Goal: Browse casually: Explore the website without a specific task or goal

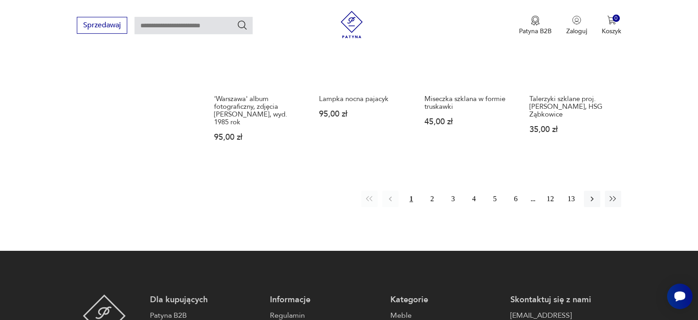
scroll to position [763, 0]
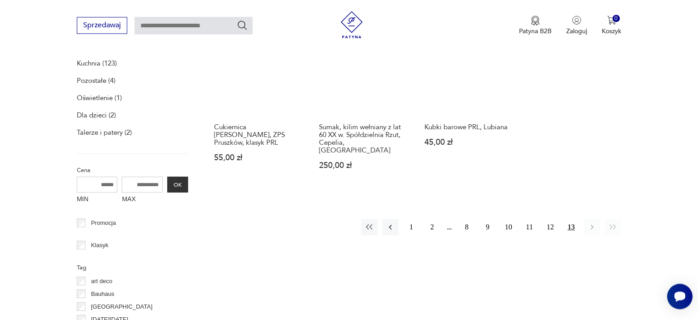
scroll to position [336, 0]
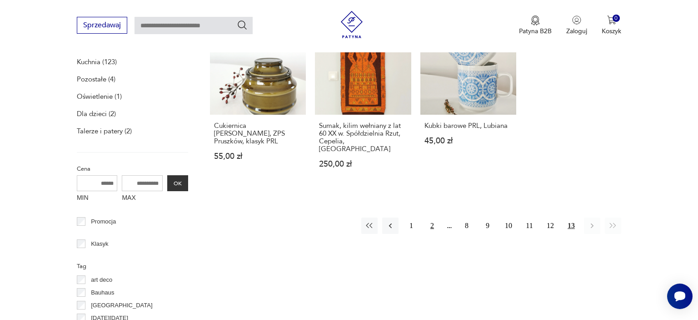
click at [430, 218] on button "2" at bounding box center [432, 225] width 16 height 16
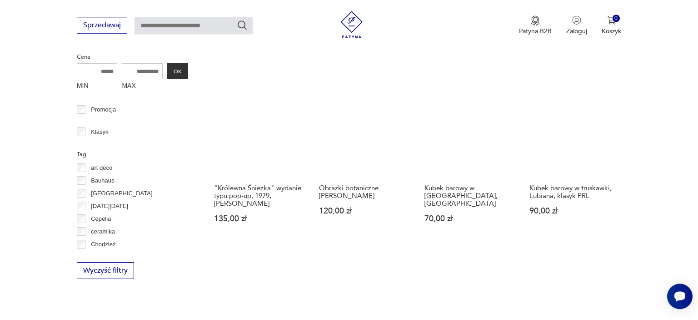
scroll to position [379, 0]
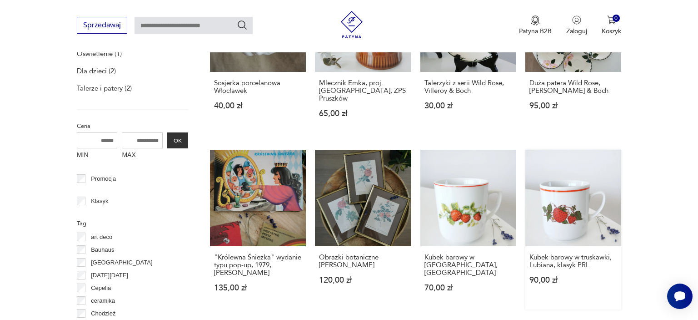
click at [561, 218] on link "Kubek barowy w truskawki, Lubiana, klasyk PRL 90,00 zł" at bounding box center [574, 229] width 96 height 159
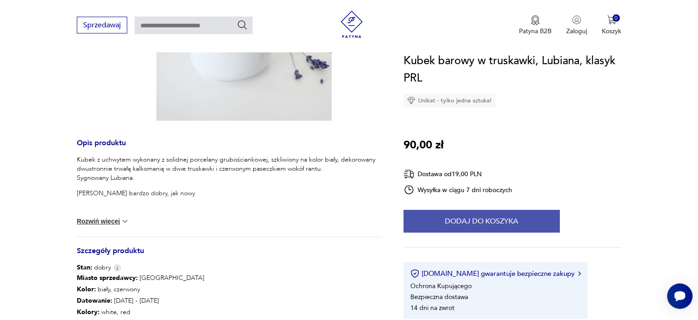
scroll to position [192, 0]
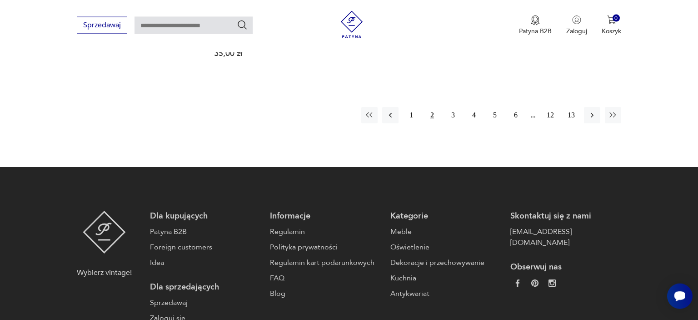
scroll to position [961, 0]
click at [452, 106] on button "3" at bounding box center [453, 114] width 16 height 16
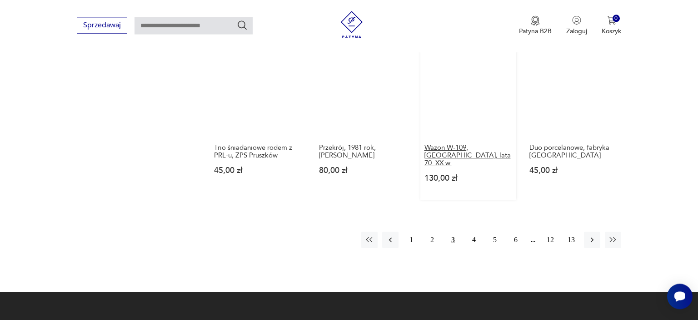
scroll to position [859, 0]
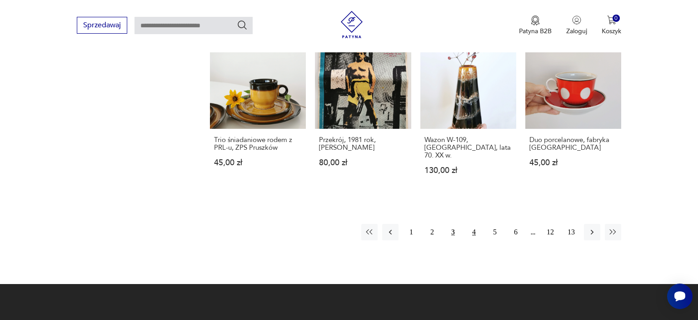
click at [476, 224] on button "4" at bounding box center [474, 232] width 16 height 16
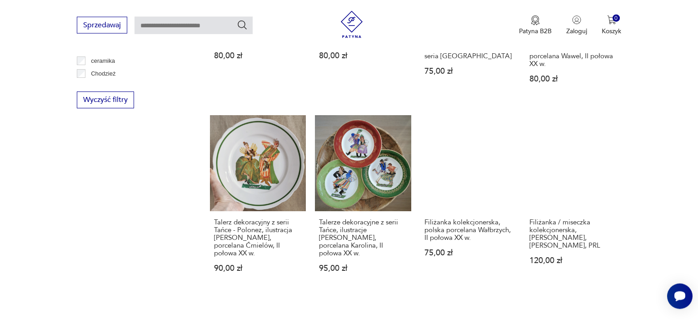
scroll to position [619, 0]
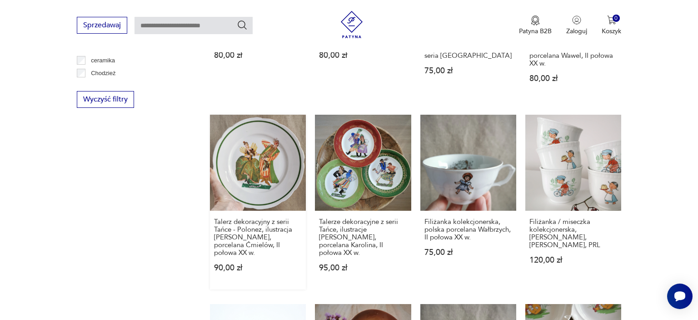
click at [277, 184] on link "Talerz dekoracyjny z serii Tańce - Polonez, ilustracja [PERSON_NAME], porcelana…" at bounding box center [258, 202] width 96 height 175
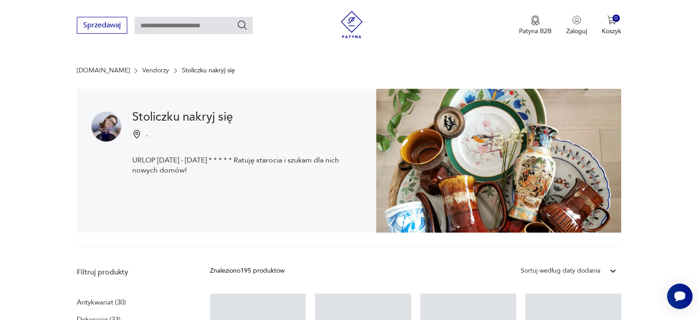
scroll to position [1008, 0]
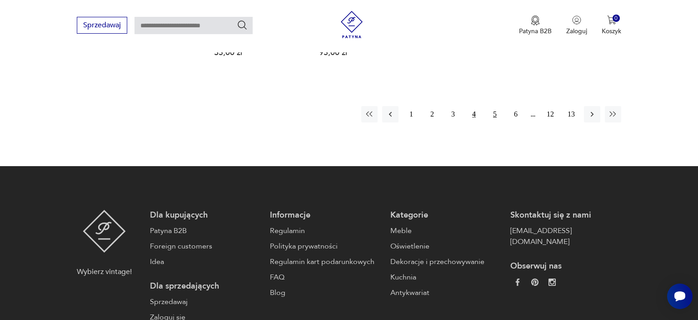
click at [495, 106] on button "5" at bounding box center [495, 114] width 16 height 16
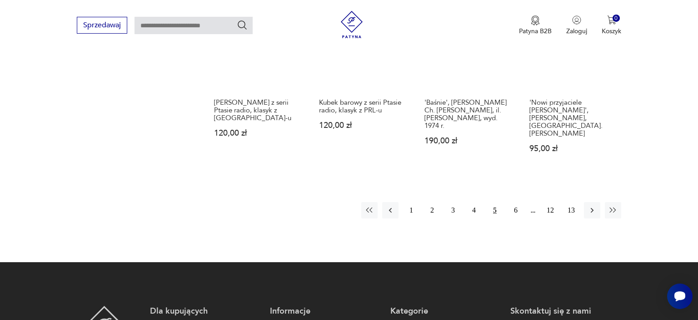
scroll to position [955, 0]
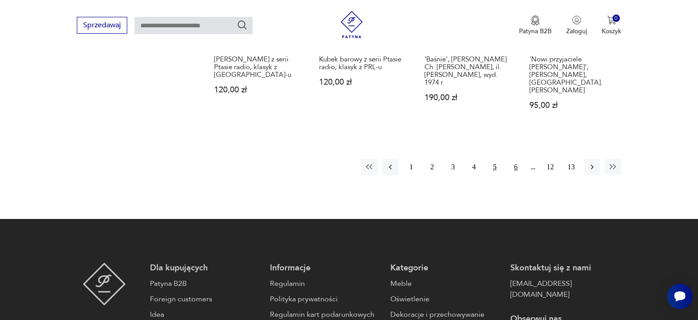
click at [516, 159] on button "6" at bounding box center [516, 167] width 16 height 16
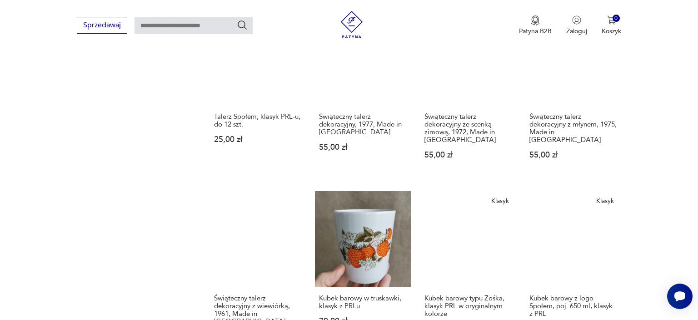
scroll to position [907, 0]
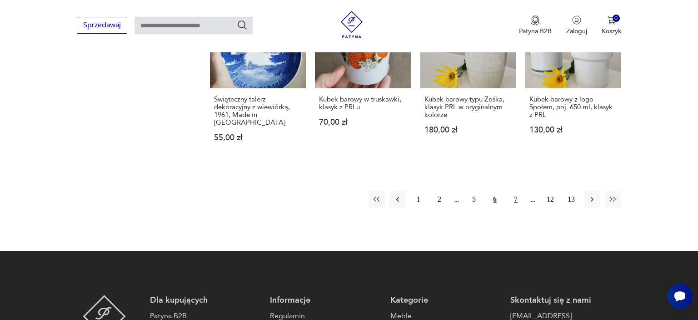
click at [521, 191] on button "7" at bounding box center [516, 199] width 16 height 16
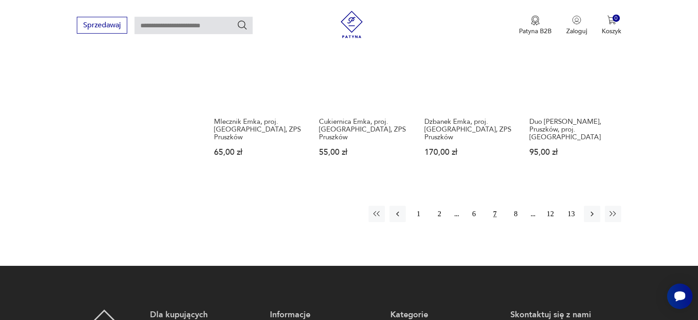
scroll to position [859, 0]
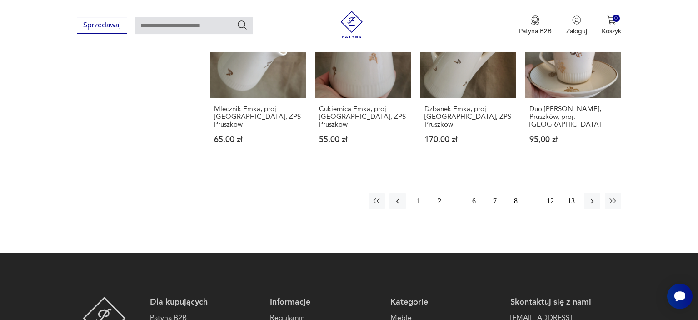
drag, startPoint x: 517, startPoint y: 196, endPoint x: 527, endPoint y: 193, distance: 10.4
click at [519, 194] on button "8" at bounding box center [516, 201] width 16 height 16
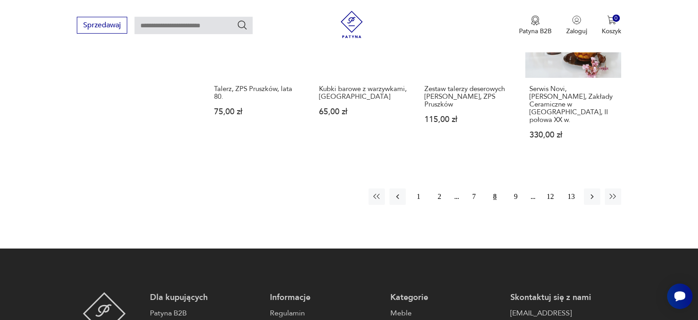
scroll to position [907, 0]
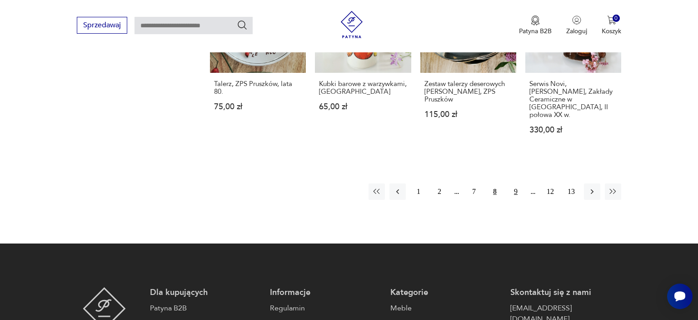
click at [517, 183] on button "9" at bounding box center [516, 191] width 16 height 16
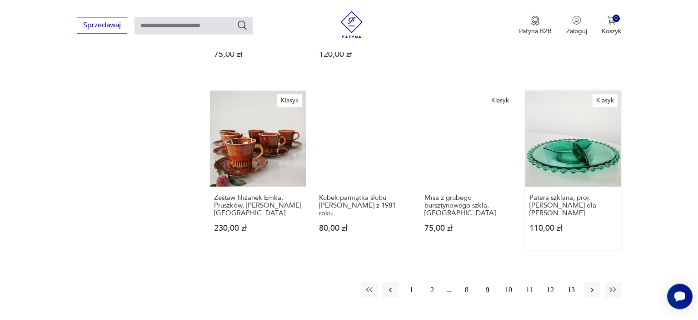
scroll to position [811, 0]
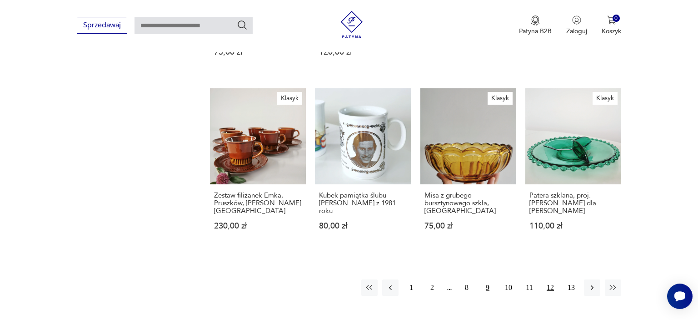
click at [552, 279] on button "12" at bounding box center [550, 287] width 16 height 16
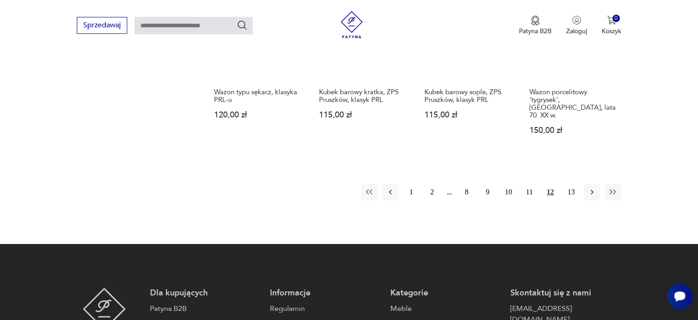
scroll to position [907, 0]
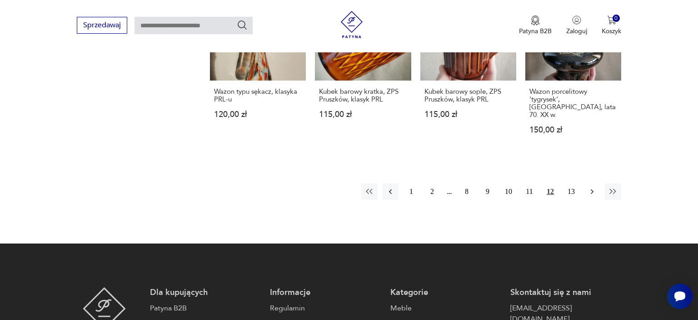
drag, startPoint x: 581, startPoint y: 160, endPoint x: 585, endPoint y: 167, distance: 8.1
click at [587, 183] on div "1 2 8 9 10 11 12 13" at bounding box center [491, 191] width 260 height 16
drag, startPoint x: 568, startPoint y: 163, endPoint x: 573, endPoint y: 171, distance: 9.4
click at [567, 183] on button "13" at bounding box center [571, 191] width 16 height 16
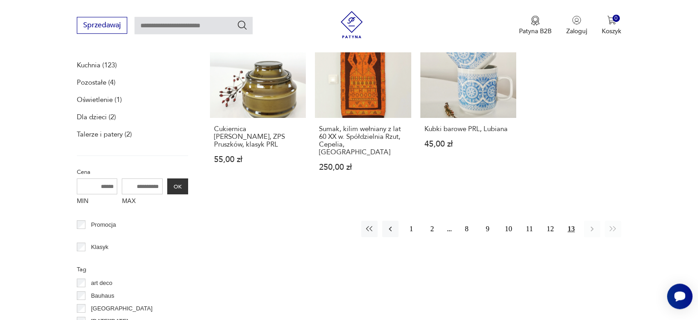
scroll to position [331, 0]
